Goal: Transaction & Acquisition: Purchase product/service

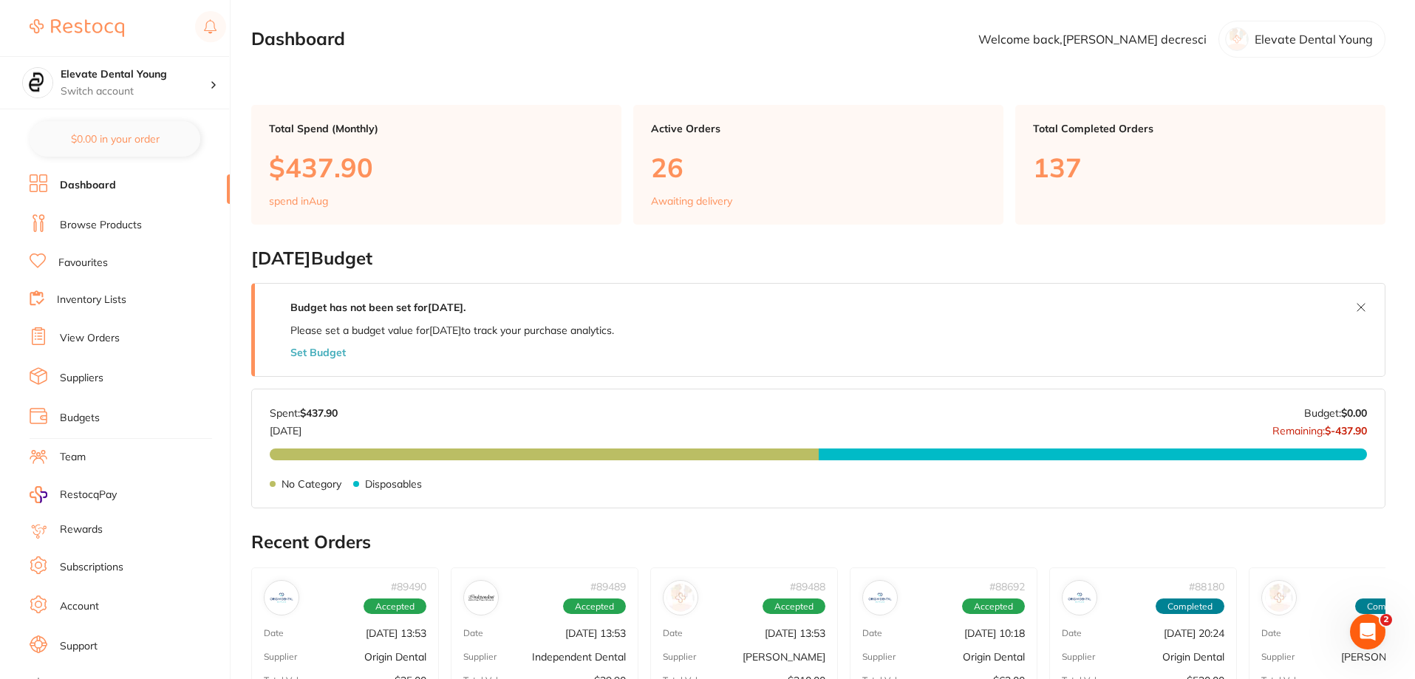
click at [123, 228] on link "Browse Products" at bounding box center [101, 225] width 82 height 15
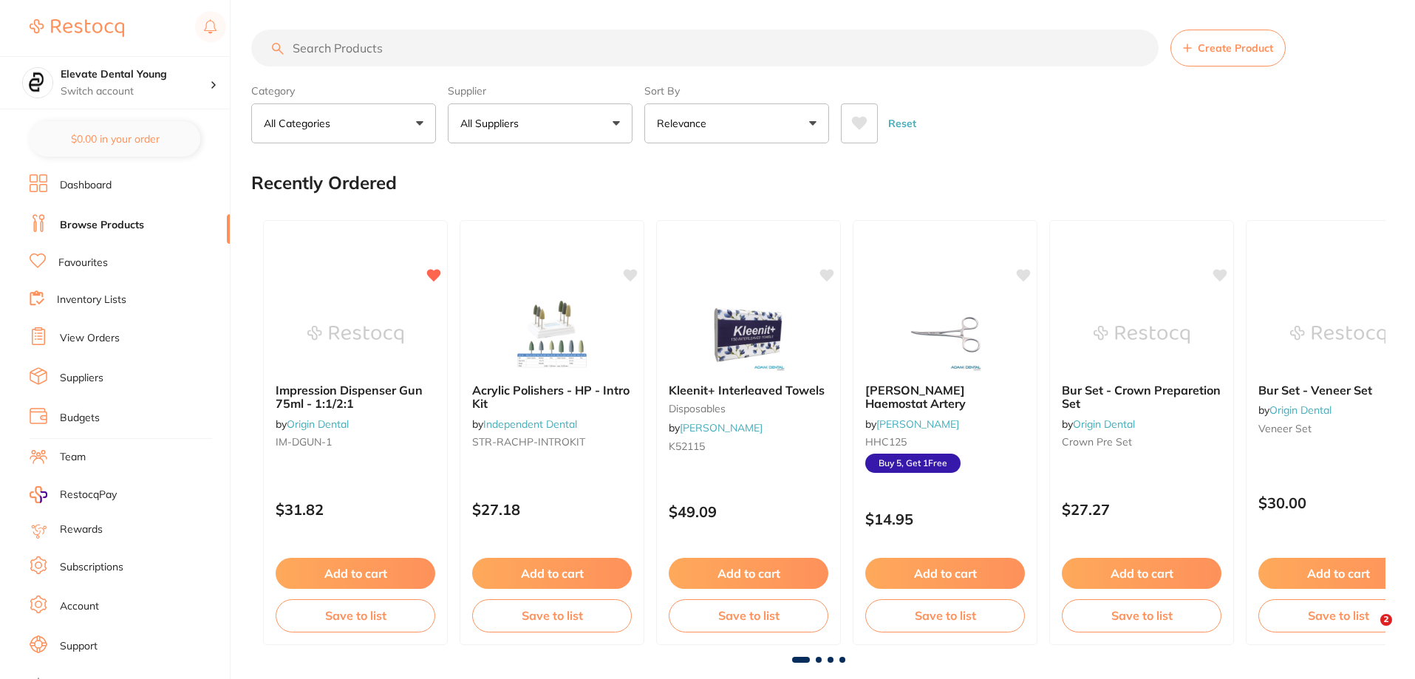
click at [394, 53] on input "search" at bounding box center [704, 48] width 907 height 37
type input "picksters"
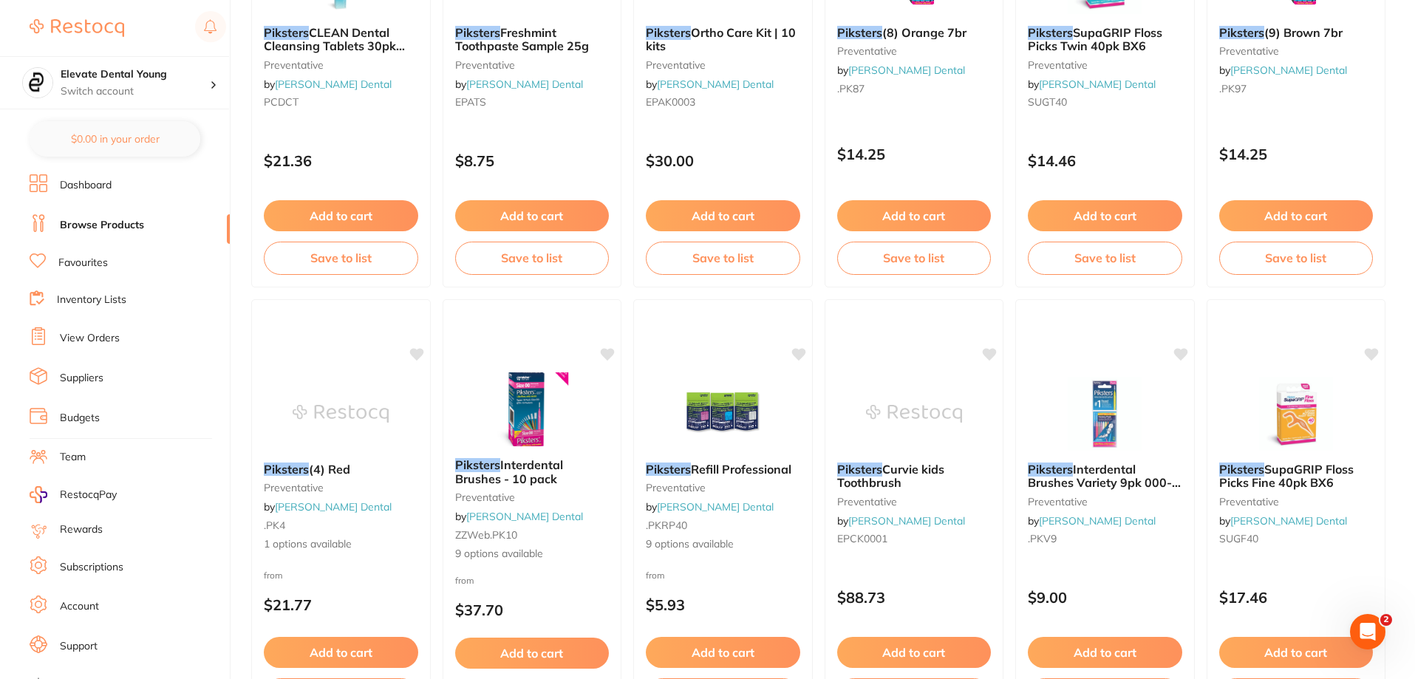
scroll to position [790, 0]
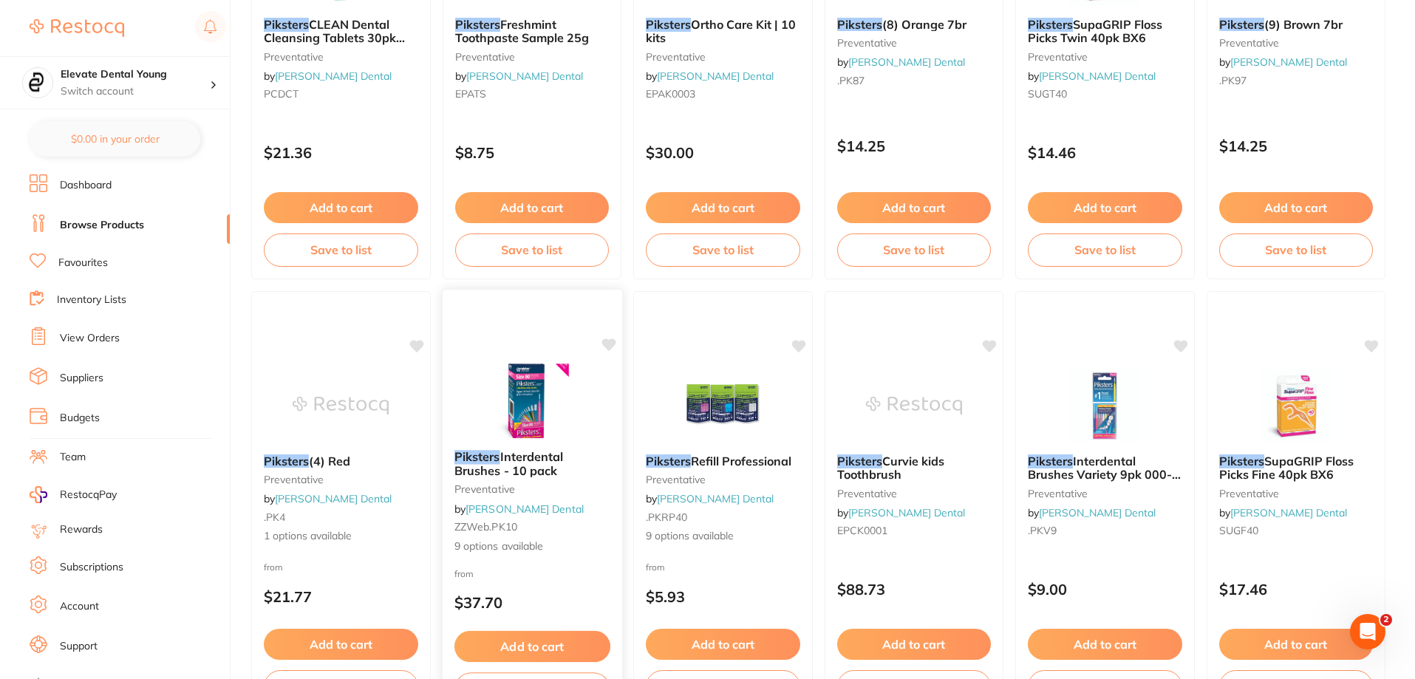
click at [540, 386] on img at bounding box center [531, 400] width 97 height 75
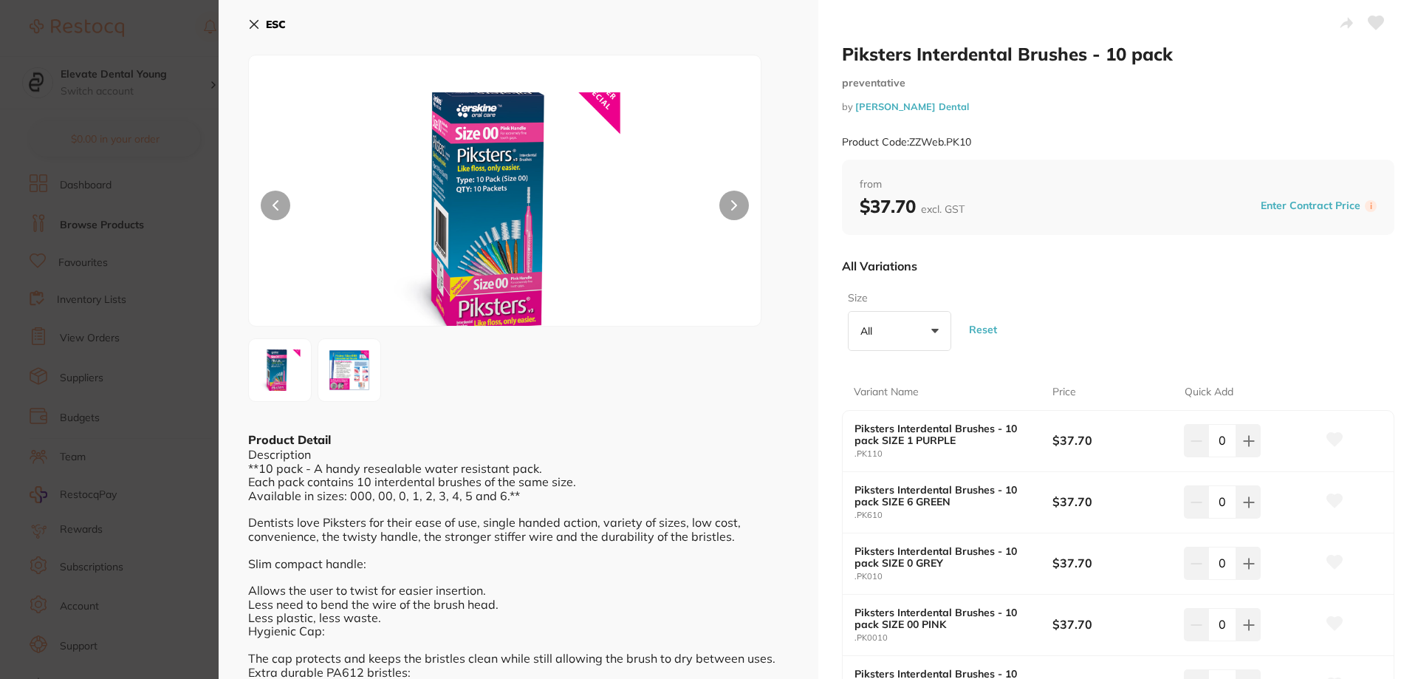
click at [188, 40] on section "Piksters Interdental Brushes - 10 pack preventative by [PERSON_NAME] Dental Pro…" at bounding box center [709, 339] width 1418 height 679
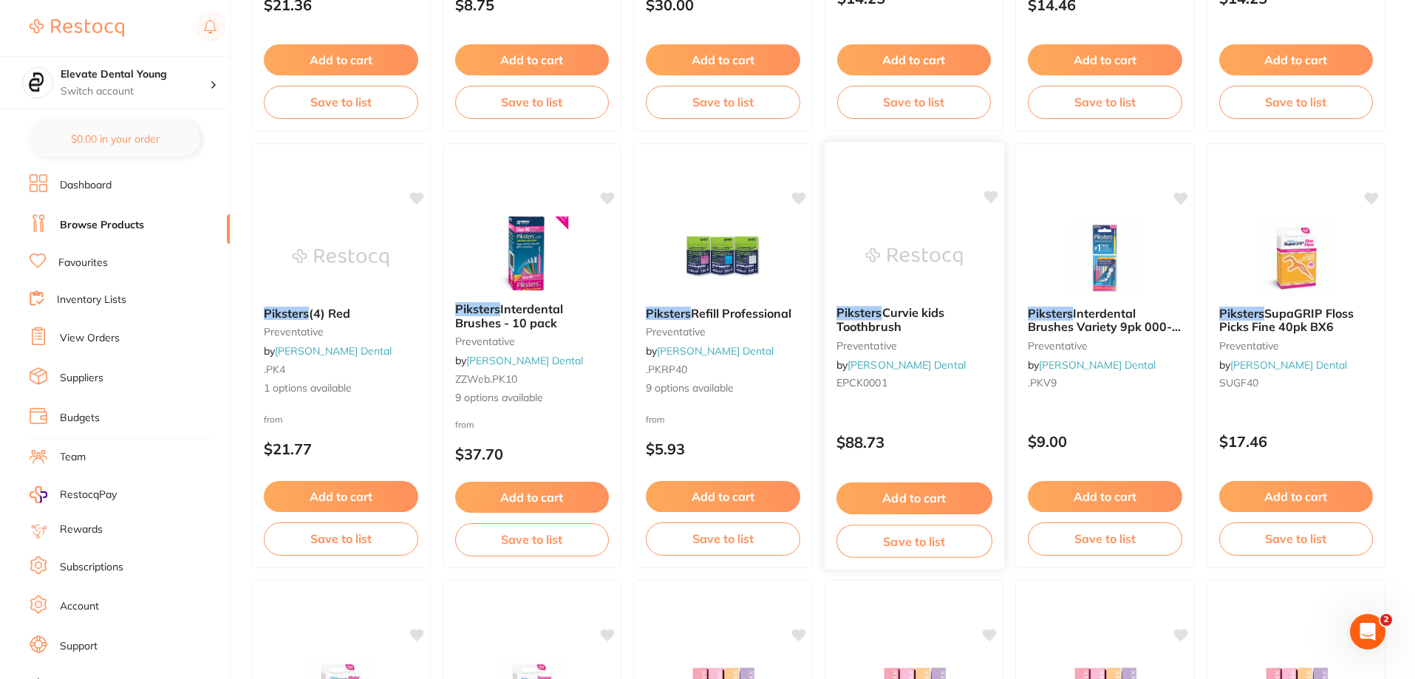
scroll to position [199, 0]
